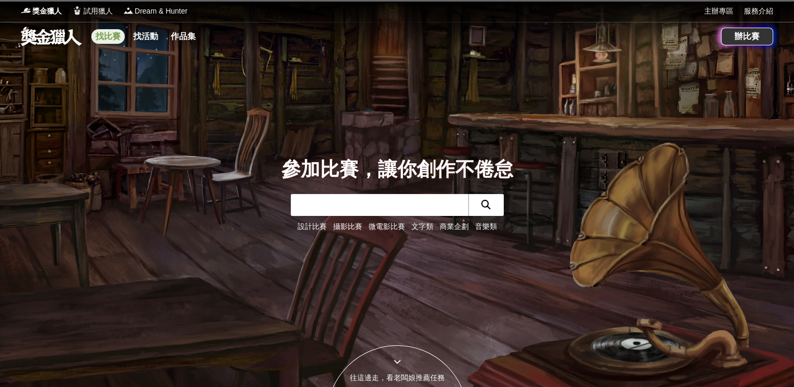
click at [108, 39] on link "找比賽" at bounding box center [107, 36] width 33 height 15
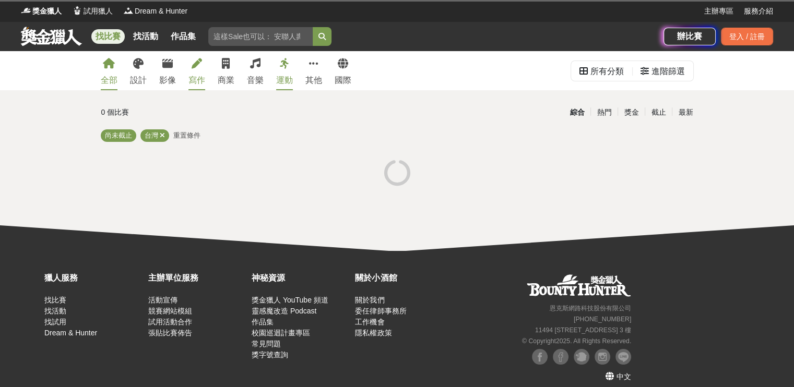
click at [197, 69] on icon at bounding box center [197, 63] width 10 height 10
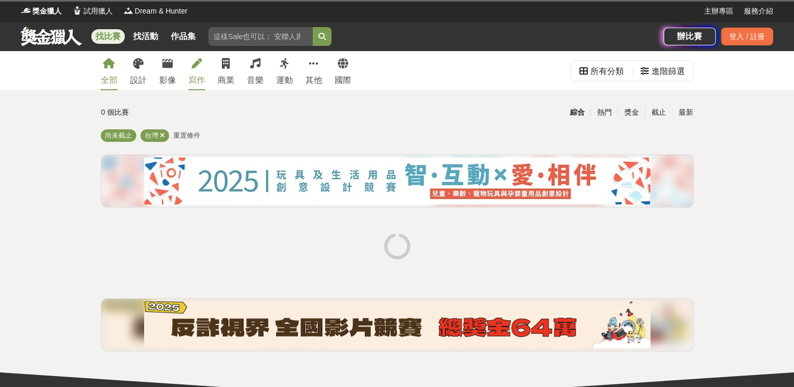
click at [200, 78] on div "寫作" at bounding box center [196, 80] width 17 height 13
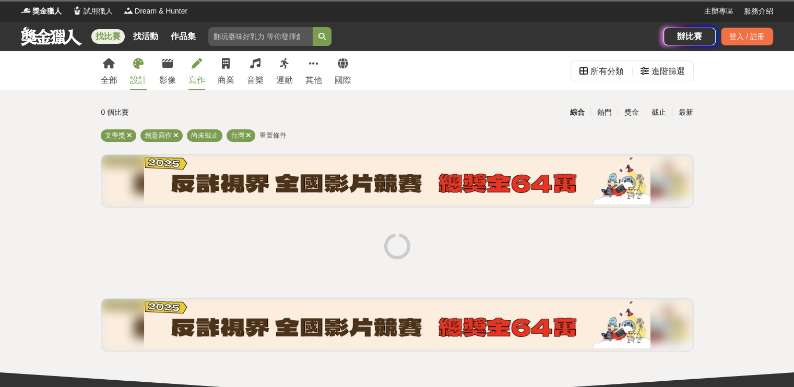
click at [136, 75] on div "設計" at bounding box center [138, 80] width 17 height 13
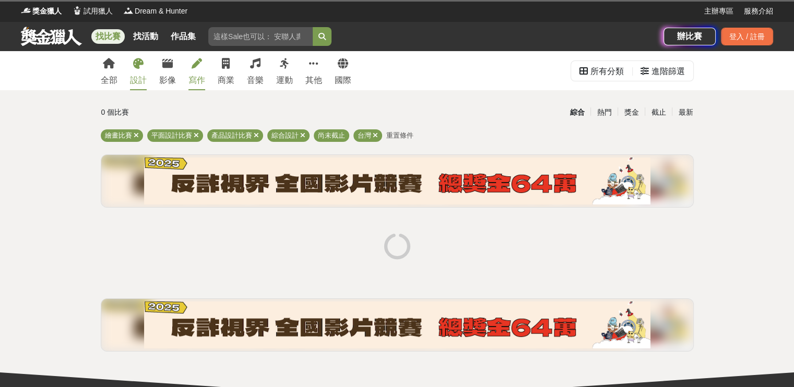
click at [199, 76] on div "寫作" at bounding box center [196, 80] width 17 height 13
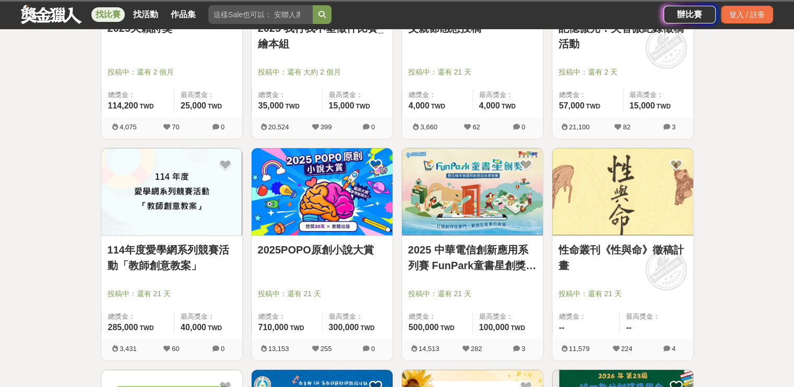
scroll to position [887, 0]
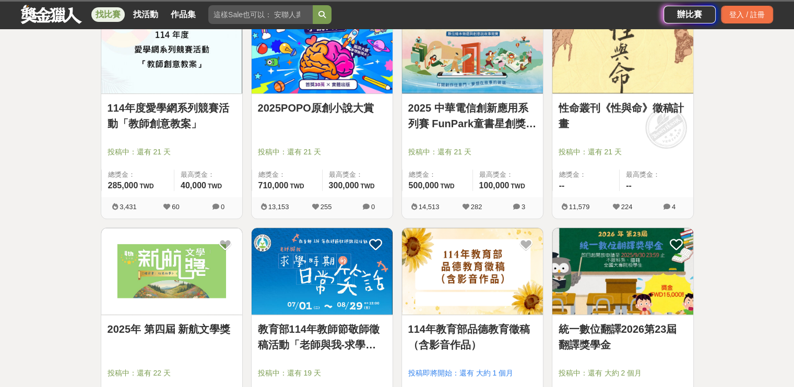
click at [622, 105] on link "性命叢刊《性與命》徵稿計畫" at bounding box center [622, 115] width 128 height 31
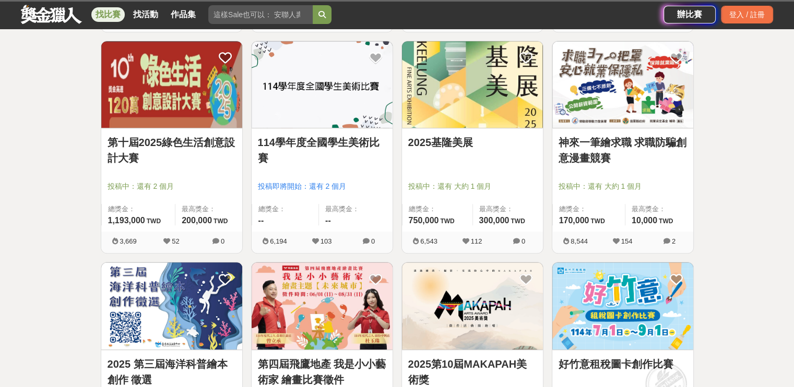
scroll to position [1253, 0]
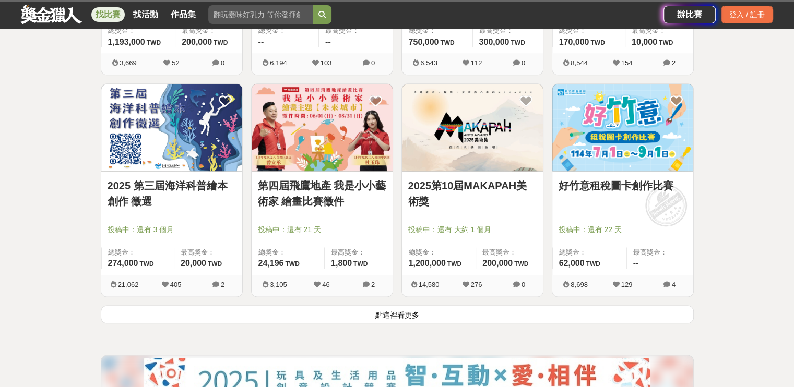
click at [415, 317] on button "點這裡看更多" at bounding box center [397, 314] width 593 height 18
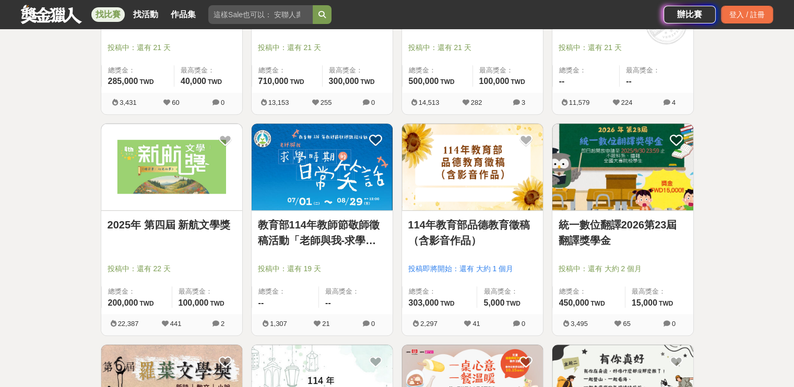
scroll to position [992, 0]
click at [213, 223] on link "2025年 第四屆 新航文學獎" at bounding box center [172, 225] width 128 height 16
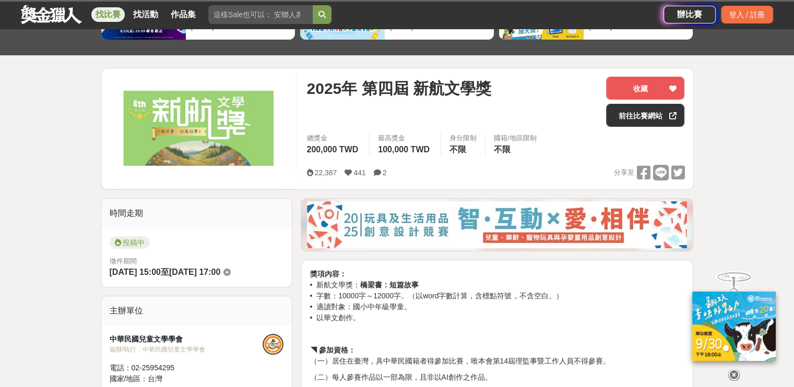
scroll to position [313, 0]
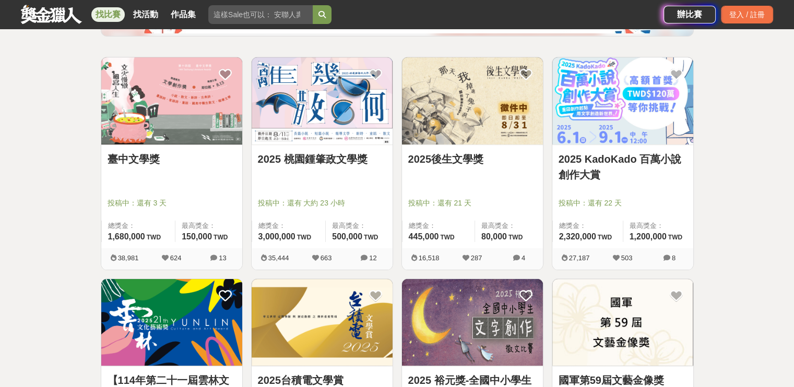
scroll to position [209, 0]
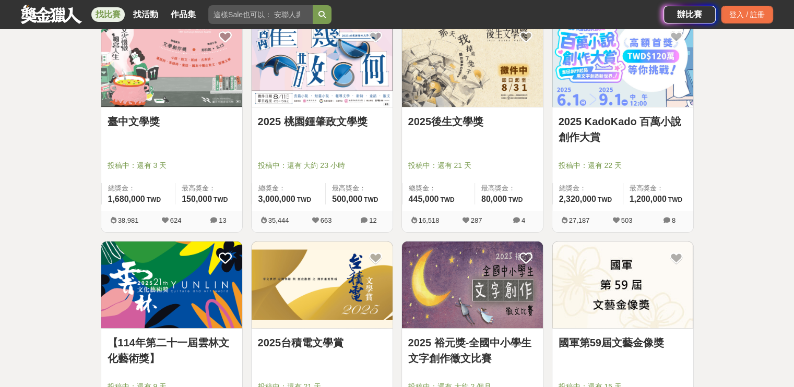
click at [134, 121] on link "臺中文學獎" at bounding box center [172, 122] width 128 height 16
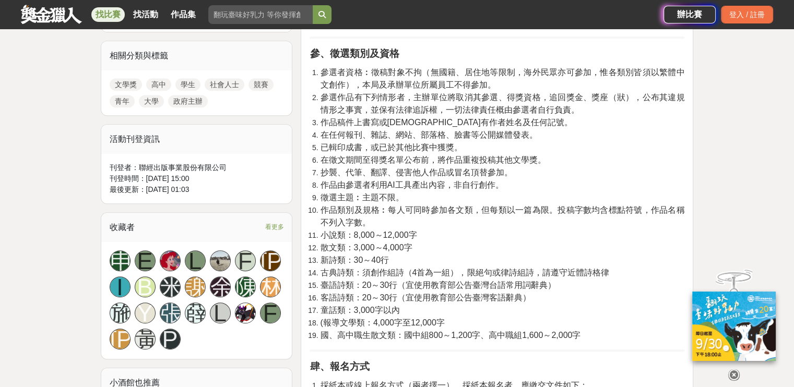
scroll to position [470, 0]
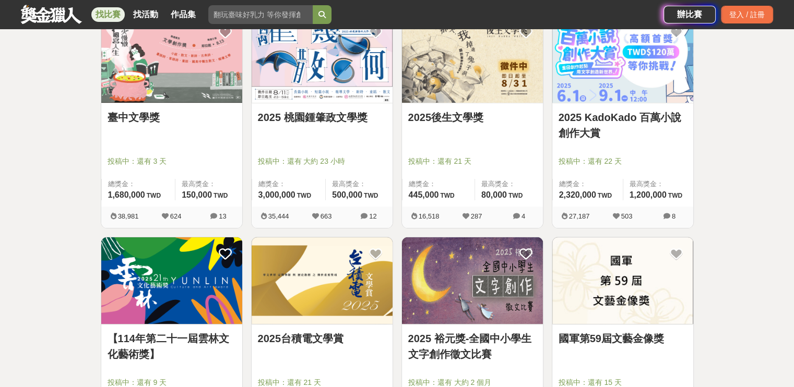
scroll to position [209, 0]
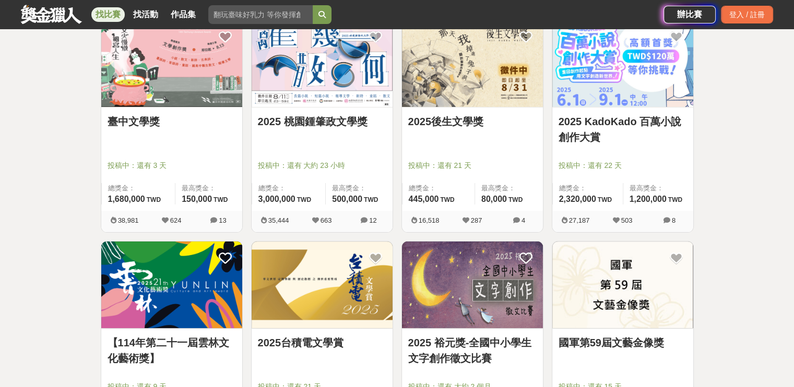
click at [462, 125] on link "2025後生文學獎" at bounding box center [472, 122] width 128 height 16
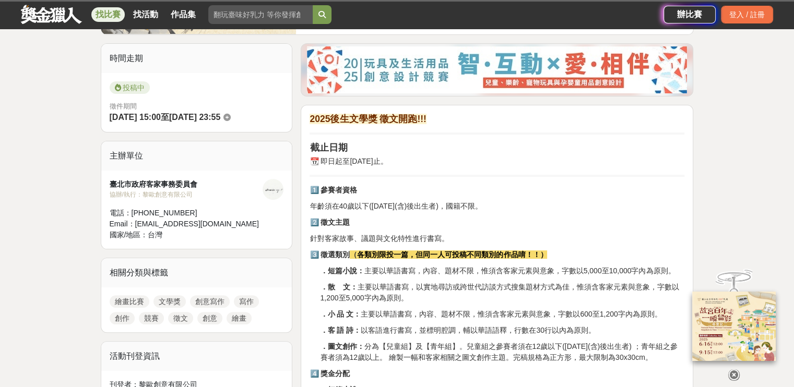
scroll to position [261, 0]
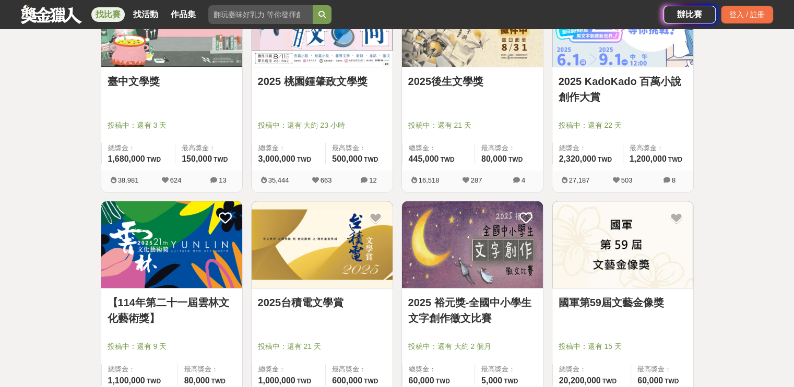
scroll to position [365, 0]
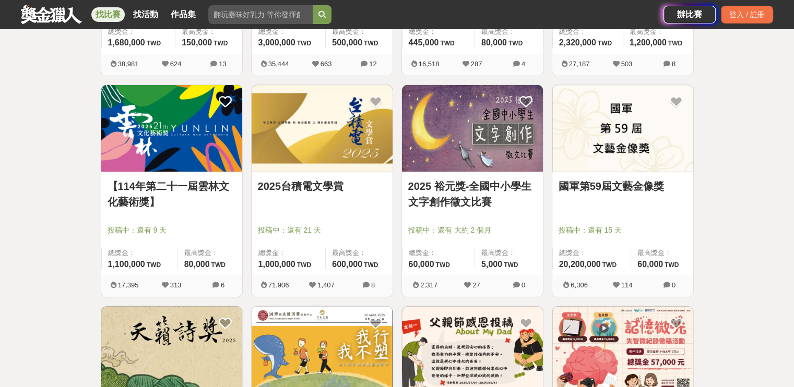
click at [323, 180] on link "2025台積電文學賞" at bounding box center [322, 186] width 128 height 16
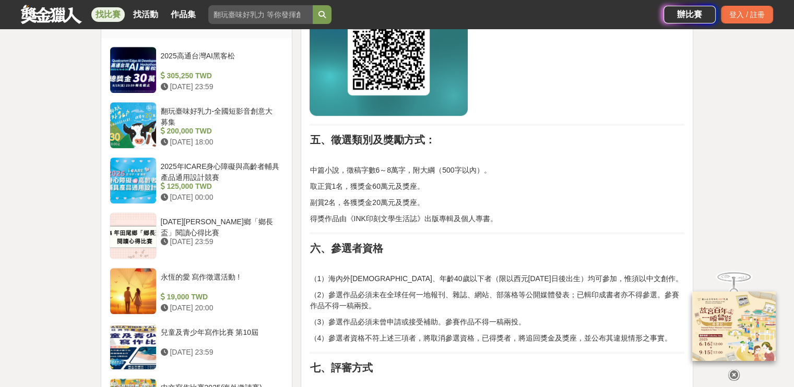
scroll to position [887, 0]
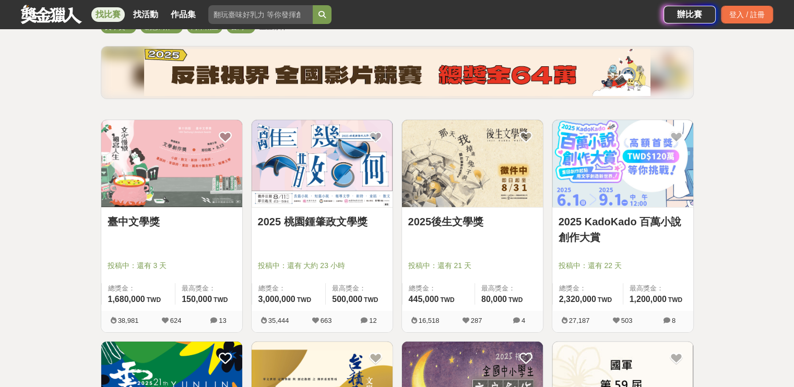
scroll to position [104, 0]
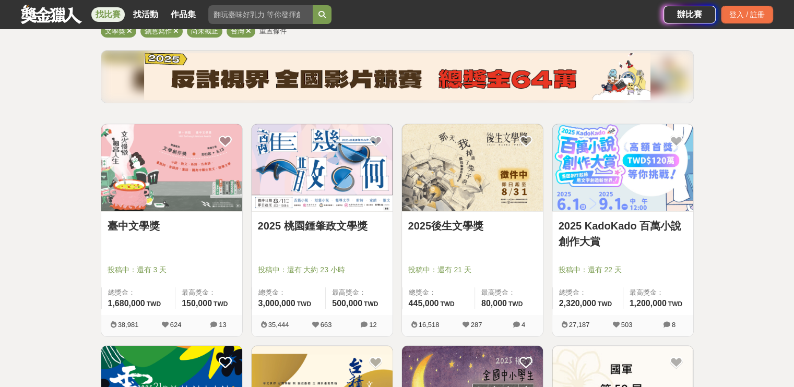
click at [351, 227] on link "2025 桃園鍾肇政文學獎" at bounding box center [322, 226] width 128 height 16
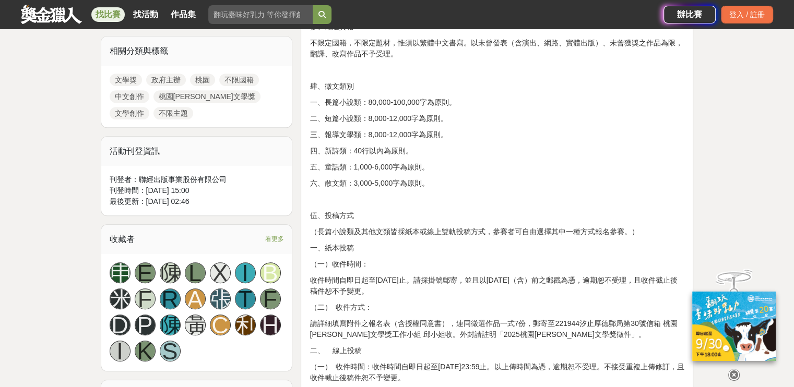
scroll to position [470, 0]
